Goal: Task Accomplishment & Management: Manage account settings

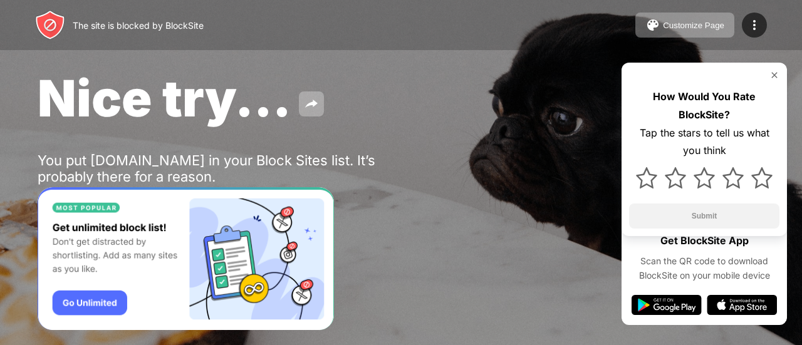
click at [771, 72] on img at bounding box center [774, 75] width 10 height 10
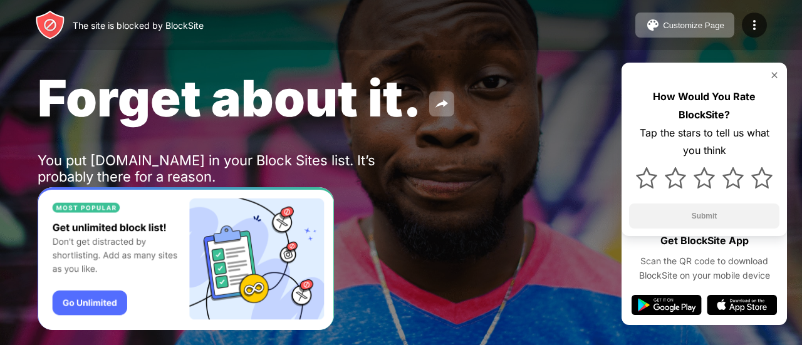
click at [93, 304] on img "Banner Message" at bounding box center [186, 258] width 296 height 143
click at [757, 181] on img at bounding box center [761, 177] width 21 height 21
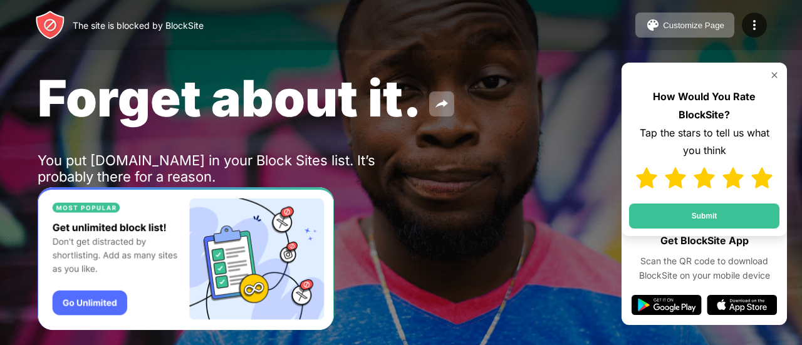
click at [776, 72] on img at bounding box center [774, 75] width 10 height 10
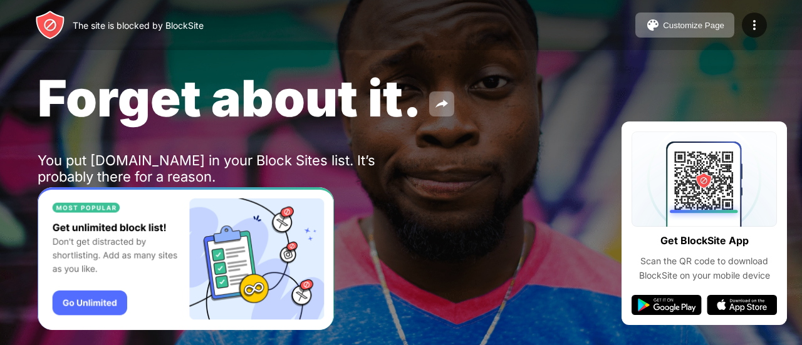
click at [281, 117] on span "Forget about it." at bounding box center [230, 98] width 384 height 61
click at [751, 24] on img at bounding box center [754, 25] width 15 height 15
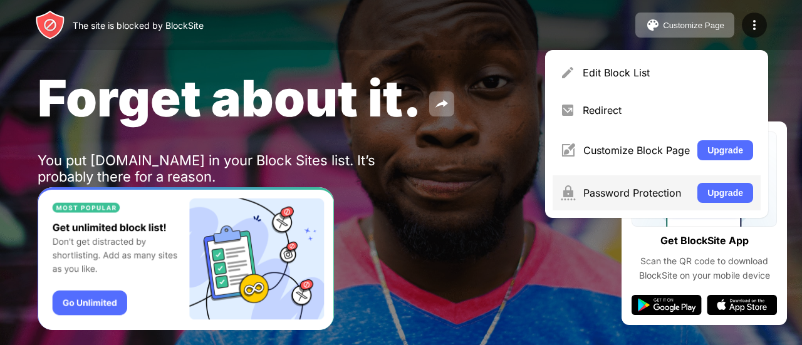
click at [660, 192] on div "Password Protection" at bounding box center [636, 193] width 107 height 13
